Goal: Transaction & Acquisition: Download file/media

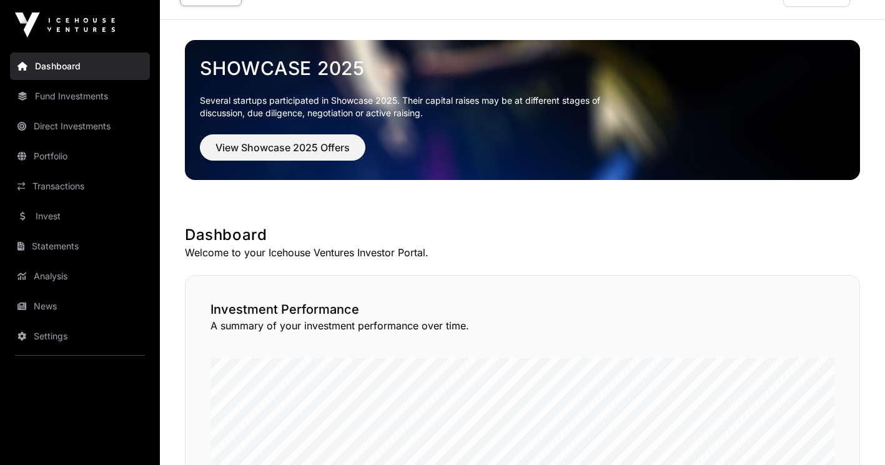
scroll to position [52, 0]
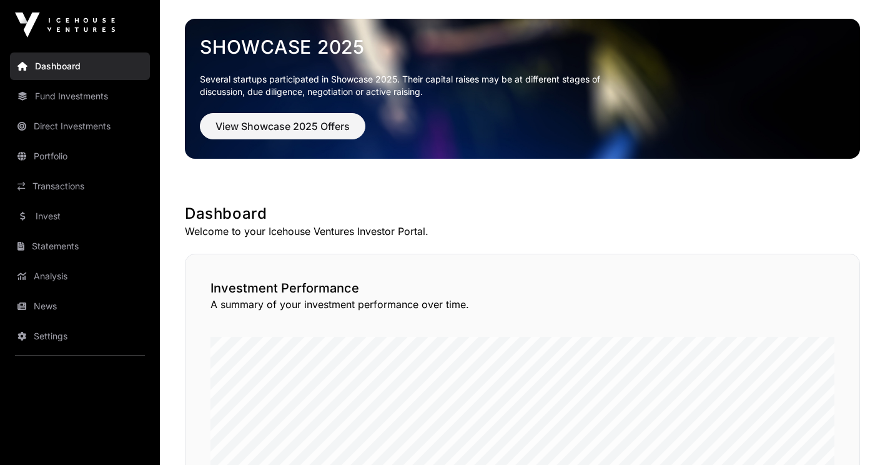
click at [79, 97] on link "Fund Investments" at bounding box center [80, 95] width 140 height 27
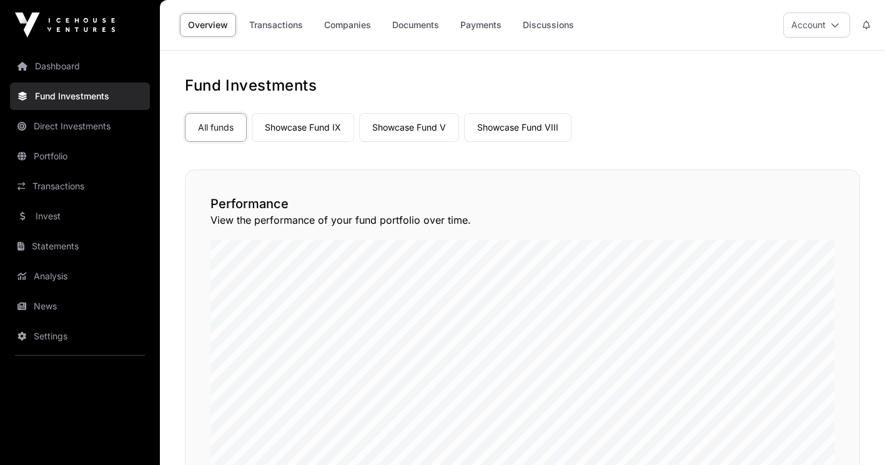
click at [61, 161] on link "Portfolio" at bounding box center [80, 155] width 140 height 27
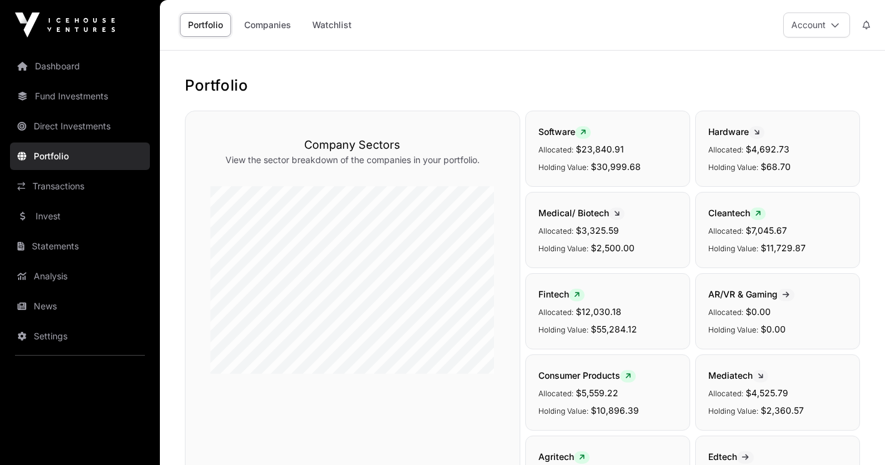
click at [51, 131] on link "Direct Investments" at bounding box center [80, 125] width 140 height 27
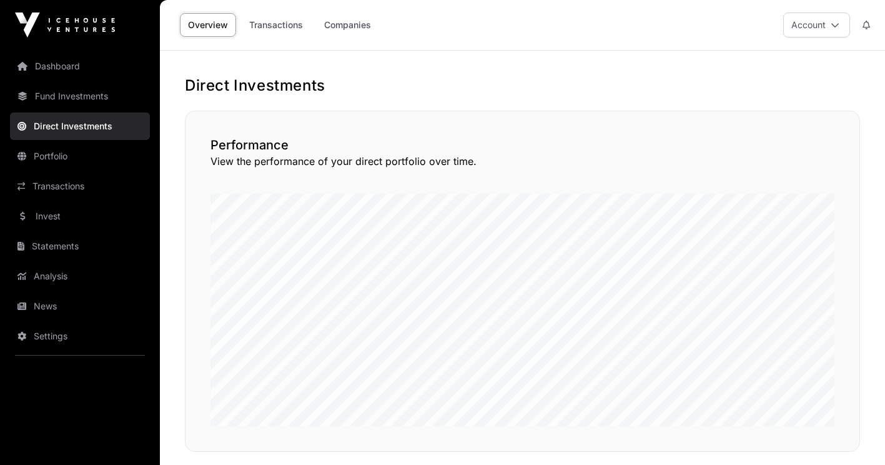
click at [50, 96] on link "Fund Investments" at bounding box center [80, 95] width 140 height 27
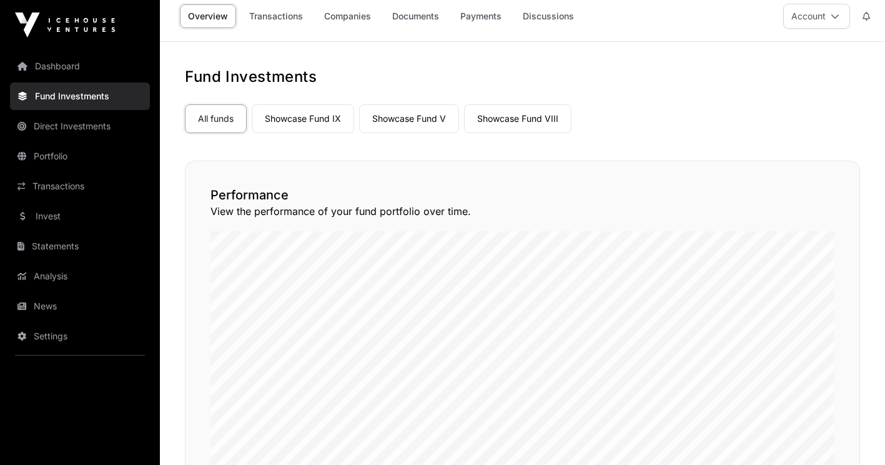
scroll to position [9, 0]
click at [394, 117] on link "Showcase Fund V" at bounding box center [409, 118] width 100 height 29
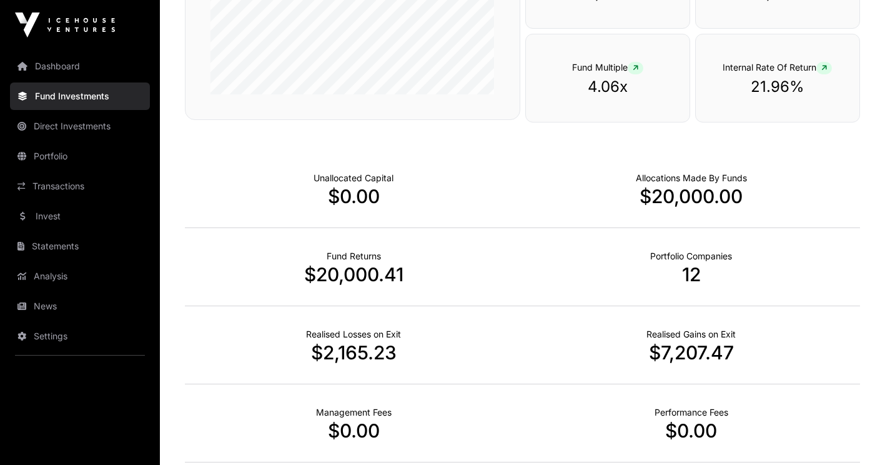
scroll to position [329, 0]
click at [61, 243] on link "Statements" at bounding box center [80, 245] width 140 height 27
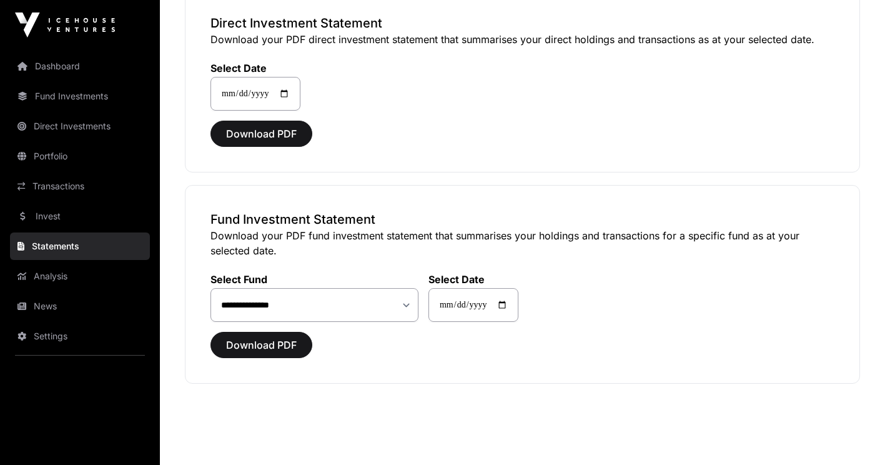
scroll to position [143, 0]
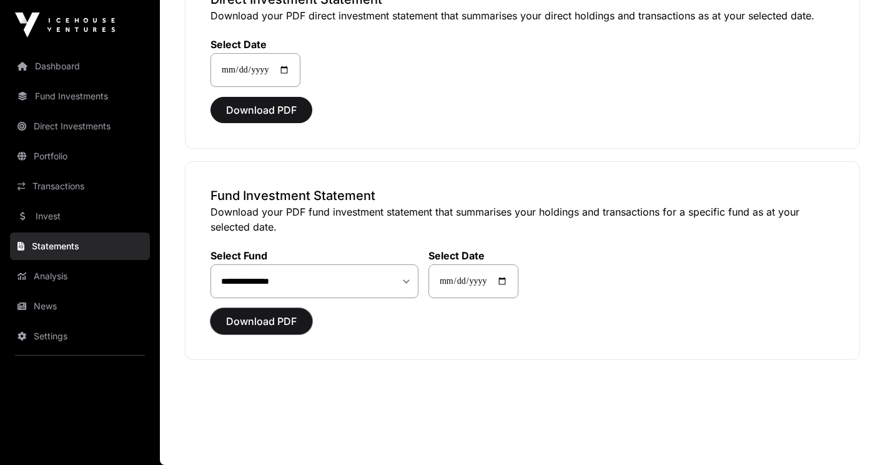
click at [271, 316] on span "Download PDF" at bounding box center [261, 321] width 71 height 15
click at [271, 319] on span "Download PDF" at bounding box center [261, 321] width 71 height 15
click at [272, 324] on span "Download PDF" at bounding box center [261, 321] width 71 height 15
click at [405, 284] on select "**********" at bounding box center [315, 281] width 208 height 34
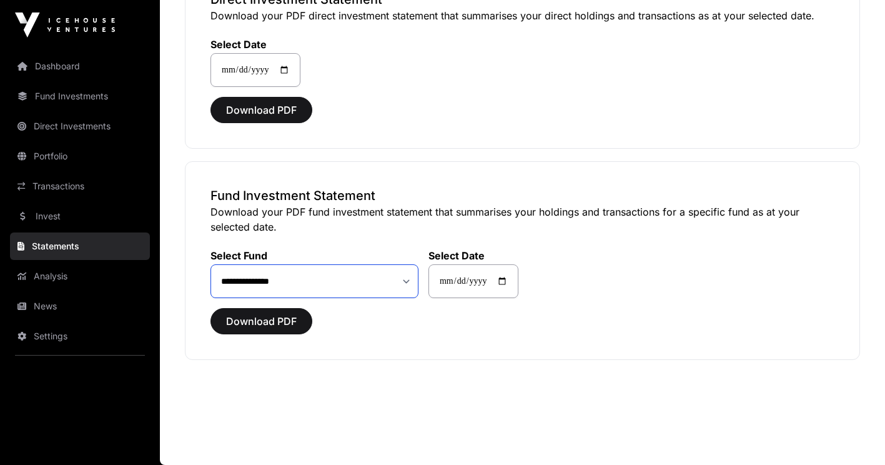
select select "**"
click at [211, 264] on select "**********" at bounding box center [315, 281] width 208 height 34
click at [281, 321] on span "Download PDF" at bounding box center [261, 321] width 71 height 15
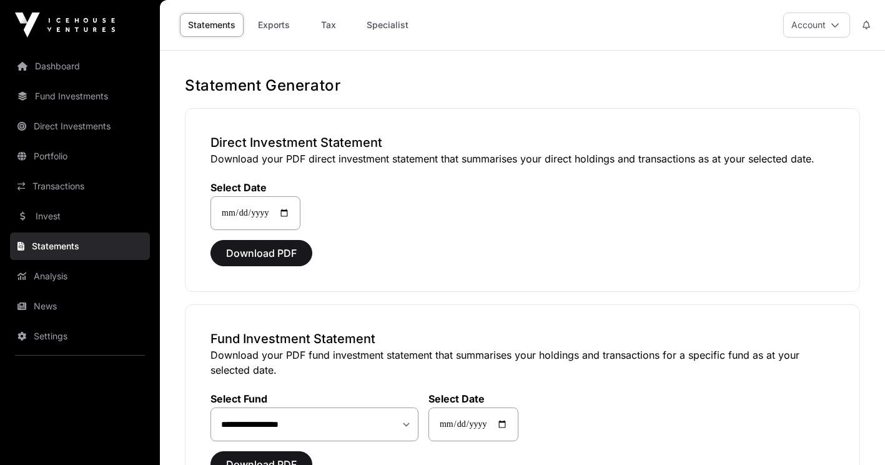
click at [57, 154] on link "Portfolio" at bounding box center [80, 155] width 140 height 27
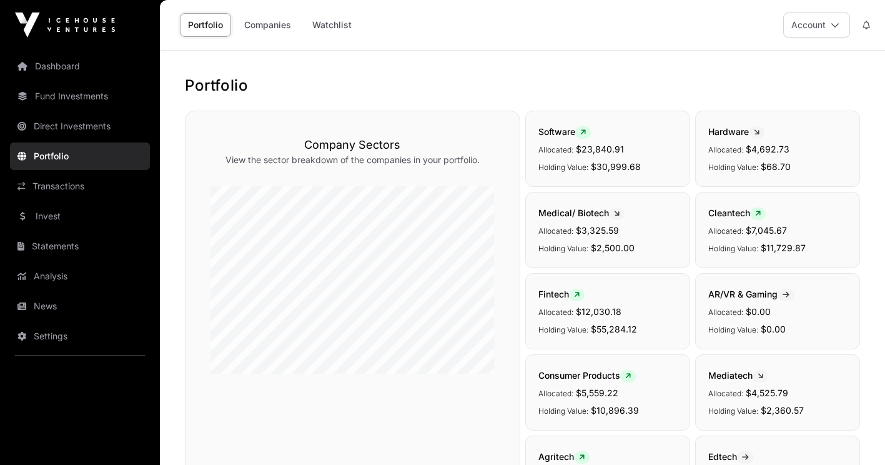
click at [68, 131] on link "Direct Investments" at bounding box center [80, 125] width 140 height 27
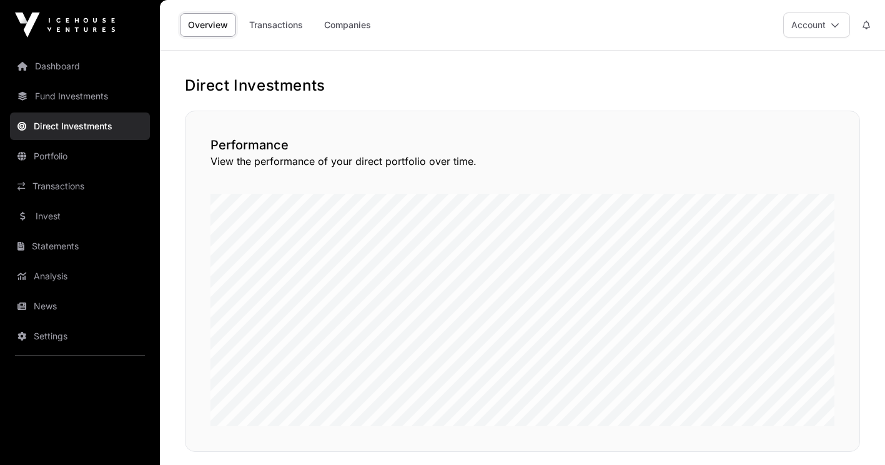
click at [57, 70] on link "Dashboard" at bounding box center [80, 65] width 140 height 27
